Goal: Task Accomplishment & Management: Manage account settings

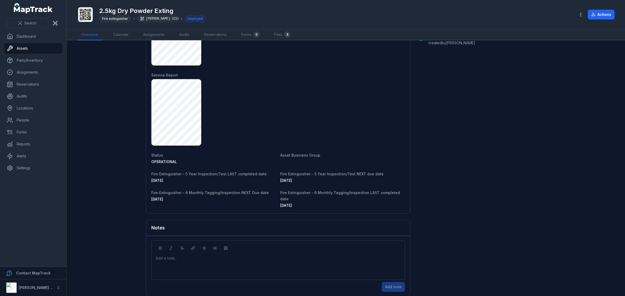
scroll to position [331, 0]
click at [20, 21] on icon at bounding box center [20, 23] width 4 height 4
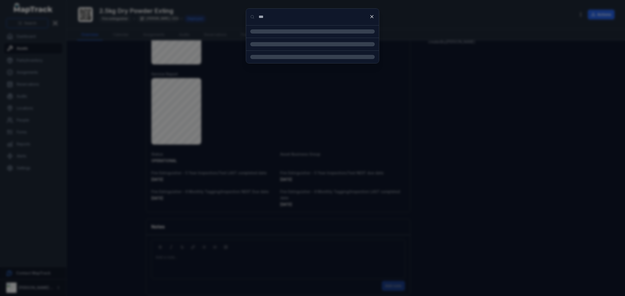
type input "***"
drag, startPoint x: 295, startPoint y: 58, endPoint x: 309, endPoint y: 84, distance: 29.7
click at [295, 58] on div "2.5kg dry powder extinguisher Asset" at bounding box center [319, 54] width 112 height 11
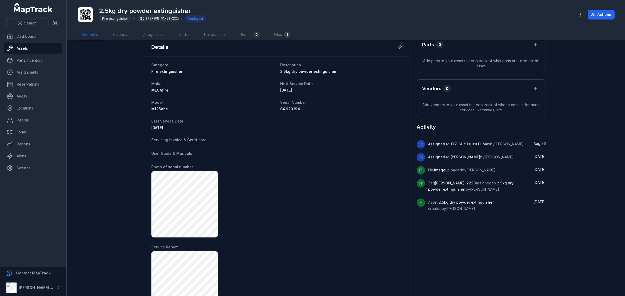
scroll to position [125, 0]
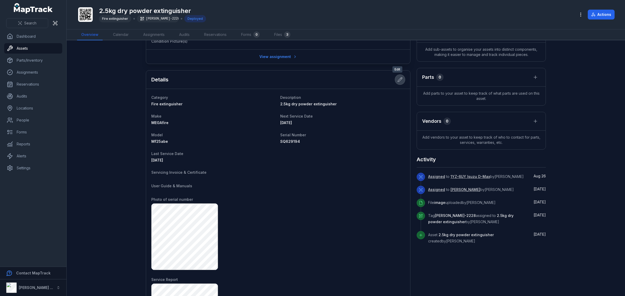
click at [398, 76] on button at bounding box center [400, 80] width 10 height 10
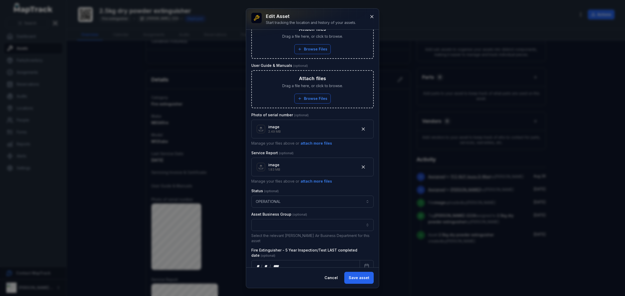
scroll to position [228, 0]
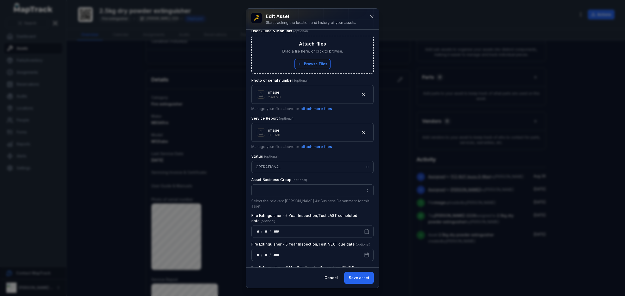
click at [369, 230] on div "**********" at bounding box center [312, 149] width 133 height 238
click at [365, 231] on icon "Calendar" at bounding box center [367, 231] width 4 height 0
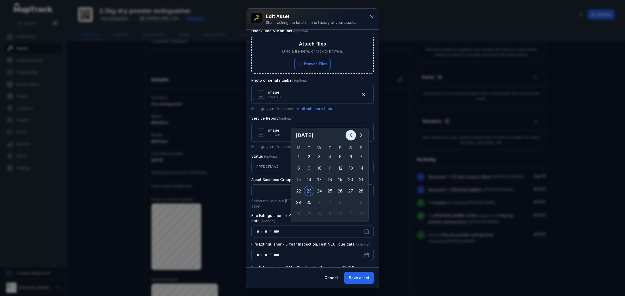
click at [349, 134] on icon "Previous" at bounding box center [351, 135] width 6 height 6
click at [348, 137] on icon "Previous" at bounding box center [351, 135] width 6 height 6
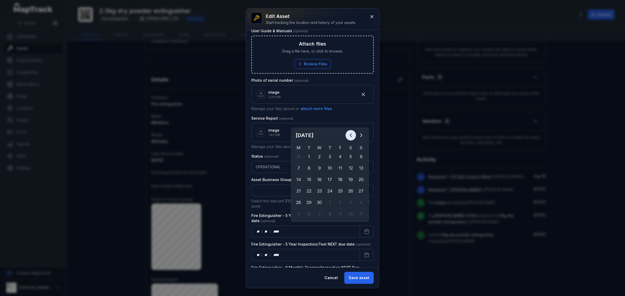
click at [348, 137] on icon "Previous" at bounding box center [351, 135] width 6 height 6
click at [361, 135] on icon "Next" at bounding box center [361, 135] width 6 height 6
click at [346, 134] on button "Previous" at bounding box center [351, 135] width 10 height 10
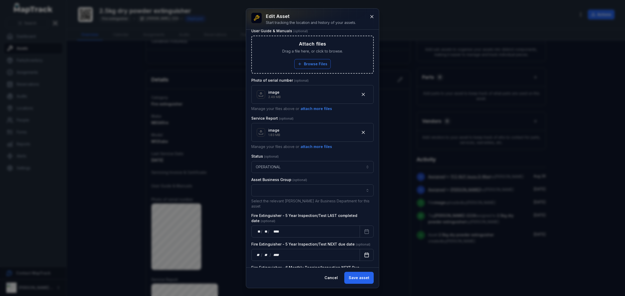
click at [360, 254] on button "Calendar" at bounding box center [367, 255] width 14 height 12
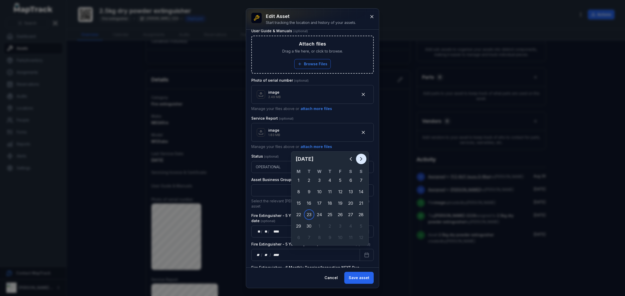
click at [361, 156] on icon "Next" at bounding box center [361, 159] width 6 height 6
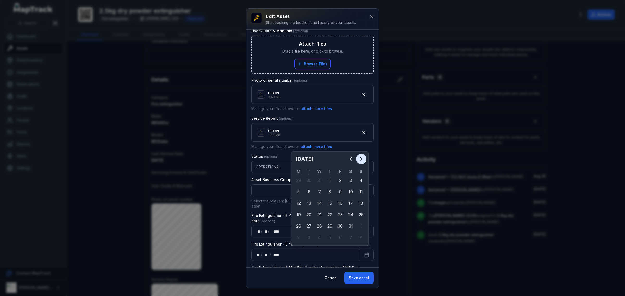
click at [361, 156] on icon "Next" at bounding box center [361, 159] width 6 height 6
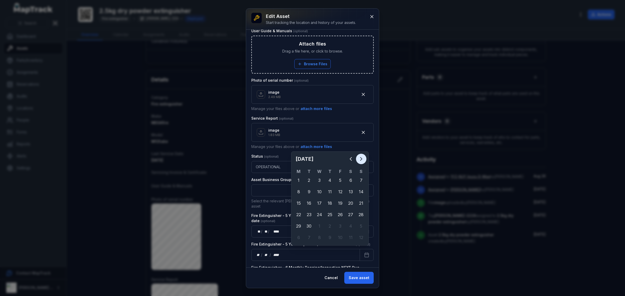
click at [361, 156] on icon "Next" at bounding box center [361, 159] width 6 height 6
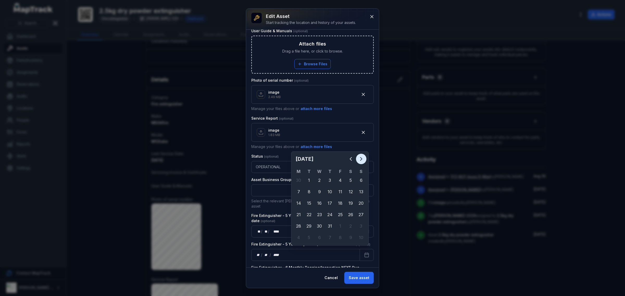
click at [361, 156] on icon "Next" at bounding box center [361, 159] width 6 height 6
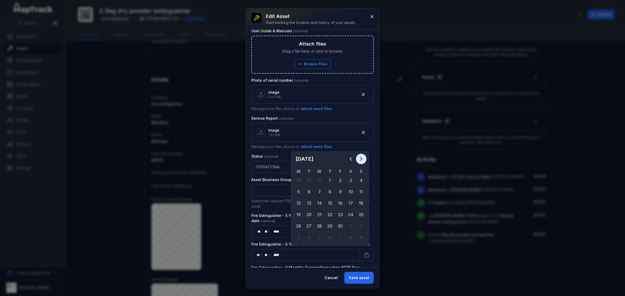
click at [361, 156] on icon "Next" at bounding box center [361, 159] width 6 height 6
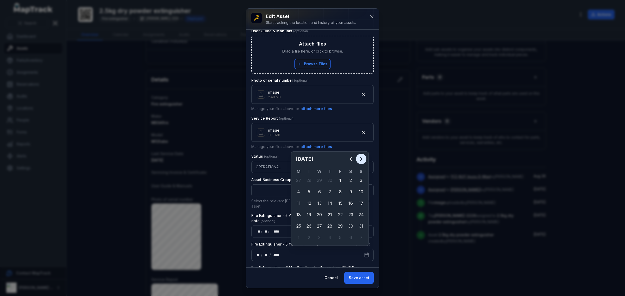
click at [361, 156] on icon "Next" at bounding box center [361, 159] width 6 height 6
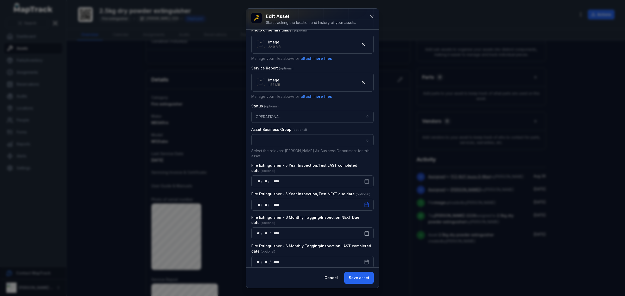
scroll to position [281, 0]
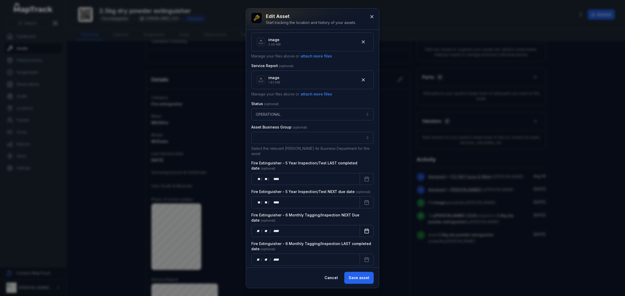
click at [365, 229] on rect "Calendar" at bounding box center [367, 231] width 4 height 4
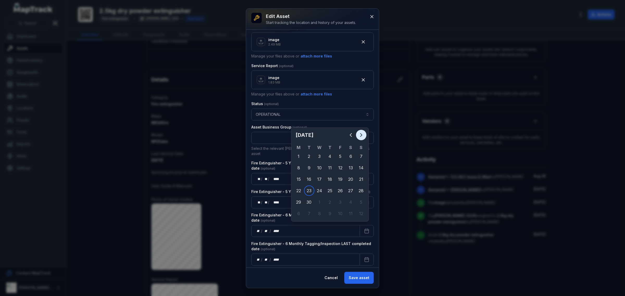
click at [363, 134] on icon "Next" at bounding box center [361, 135] width 6 height 6
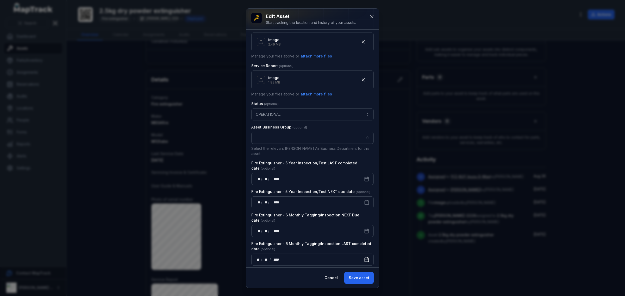
click at [364, 257] on icon "Calendar" at bounding box center [366, 259] width 5 height 5
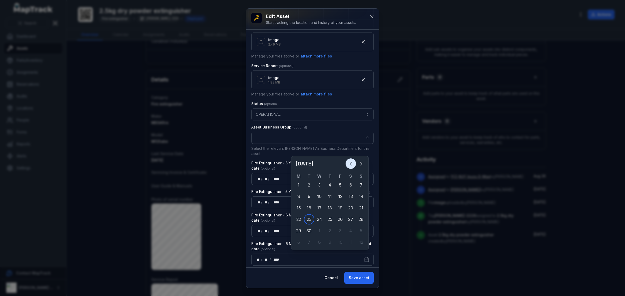
click at [354, 161] on button "Previous" at bounding box center [351, 164] width 10 height 10
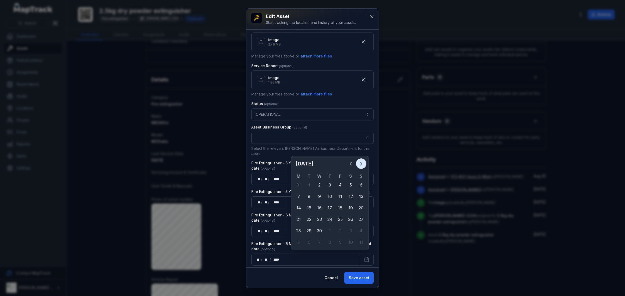
click at [361, 161] on icon "Next" at bounding box center [361, 164] width 6 height 6
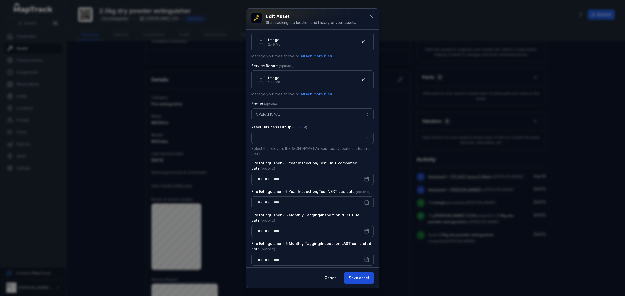
click at [364, 277] on button "Save asset" at bounding box center [358, 278] width 29 height 12
